Goal: Find specific page/section: Find specific page/section

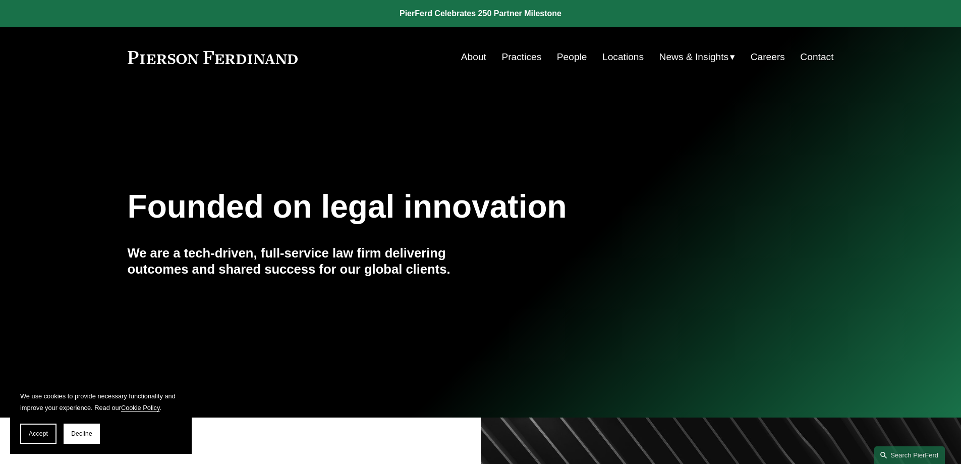
click at [619, 61] on link "Locations" at bounding box center [622, 56] width 41 height 19
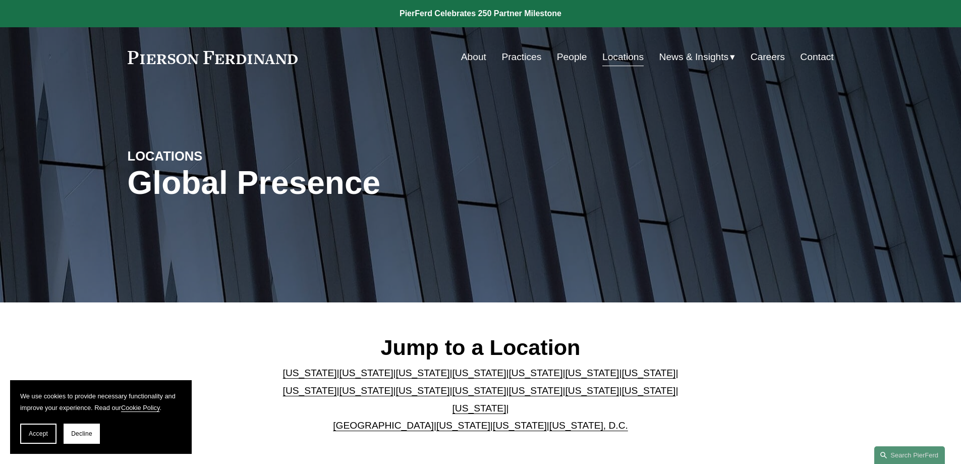
click at [509, 376] on link "[US_STATE]" at bounding box center [536, 372] width 54 height 11
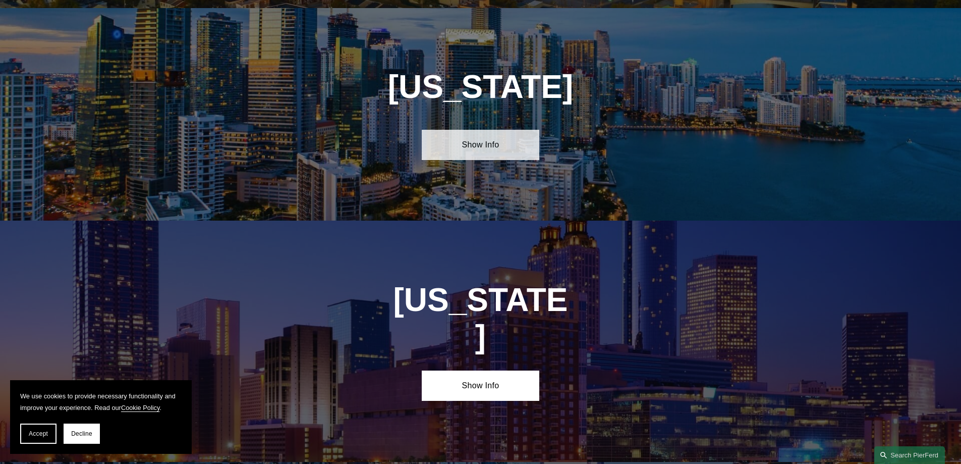
click at [483, 133] on link "Show Info" at bounding box center [481, 145] width 118 height 30
